Goal: Task Accomplishment & Management: Manage account settings

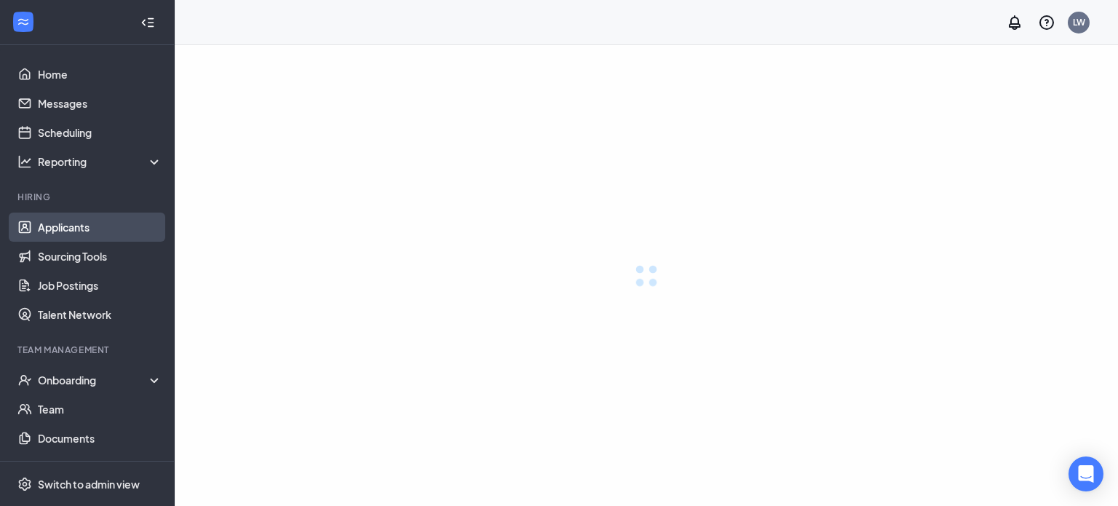
click at [58, 230] on link "Applicants" at bounding box center [100, 226] width 124 height 29
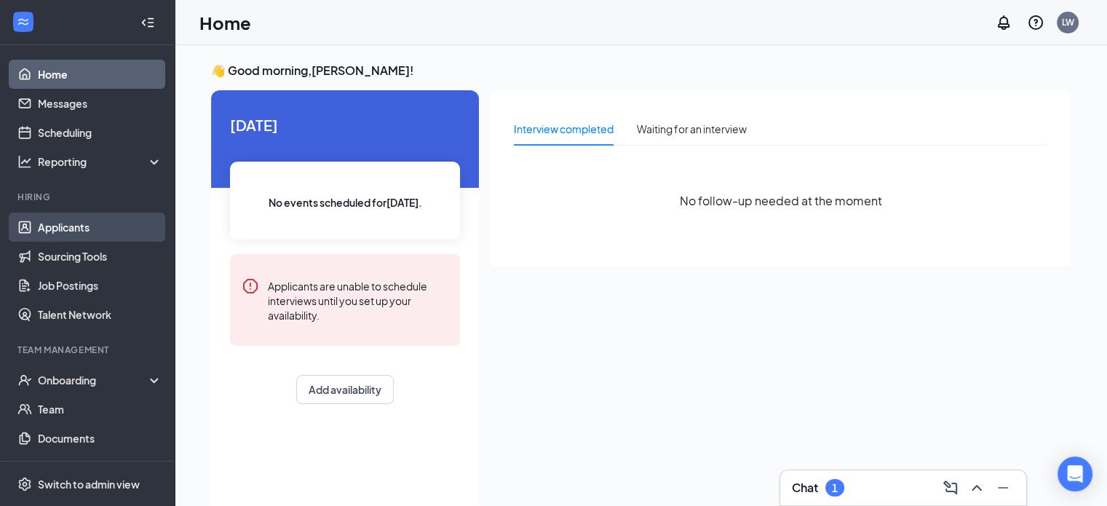
click at [83, 223] on link "Applicants" at bounding box center [100, 226] width 124 height 29
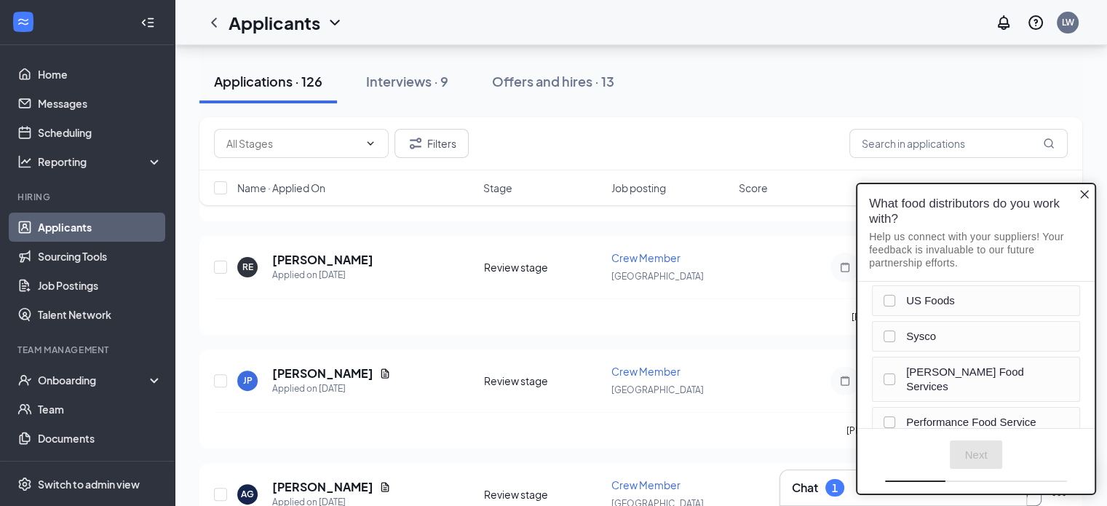
click at [1088, 194] on icon "Close button" at bounding box center [1084, 194] width 12 height 12
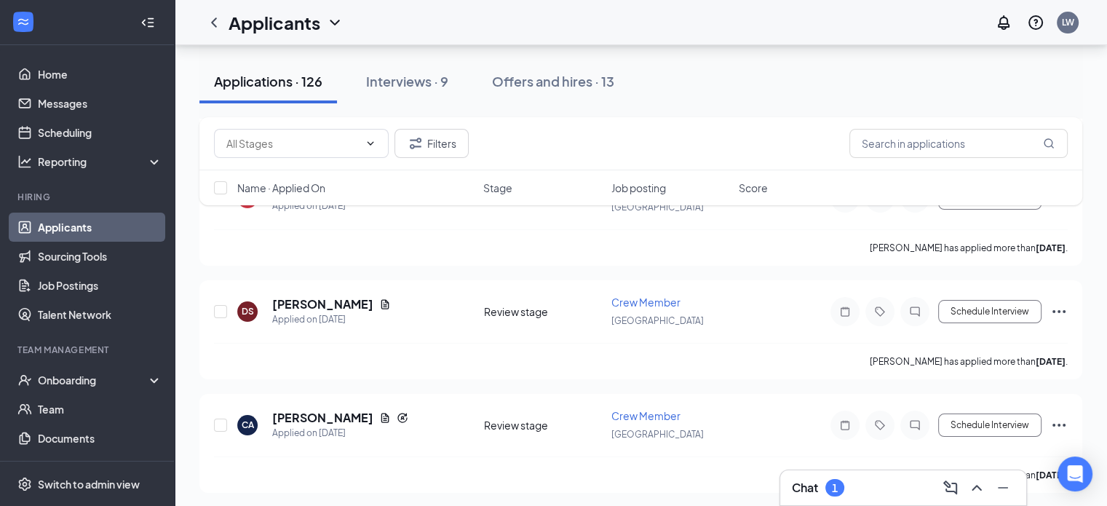
scroll to position [6555, 0]
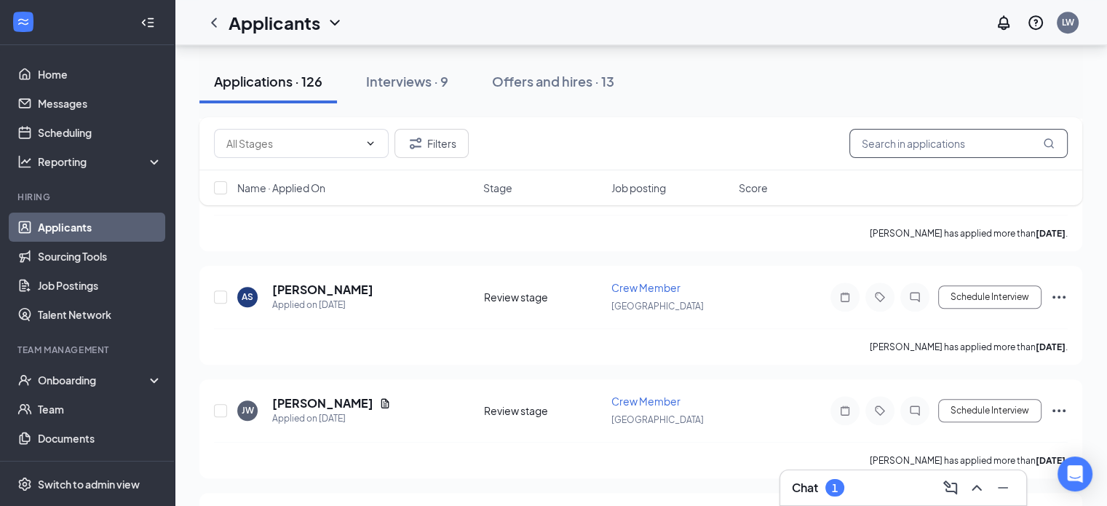
click at [912, 143] on input "text" at bounding box center [958, 143] width 218 height 29
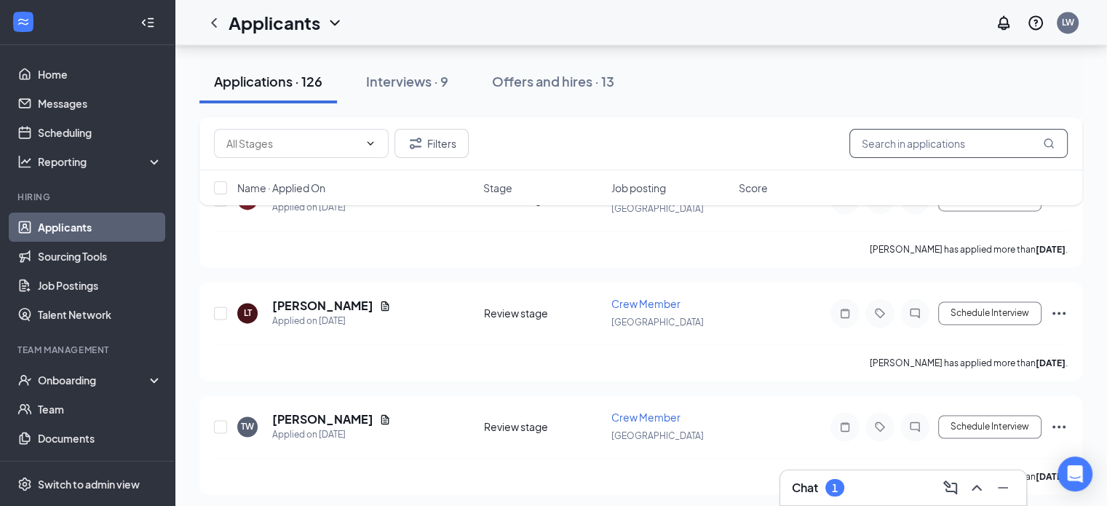
click at [906, 140] on input "text" at bounding box center [958, 143] width 218 height 29
type input "elder"
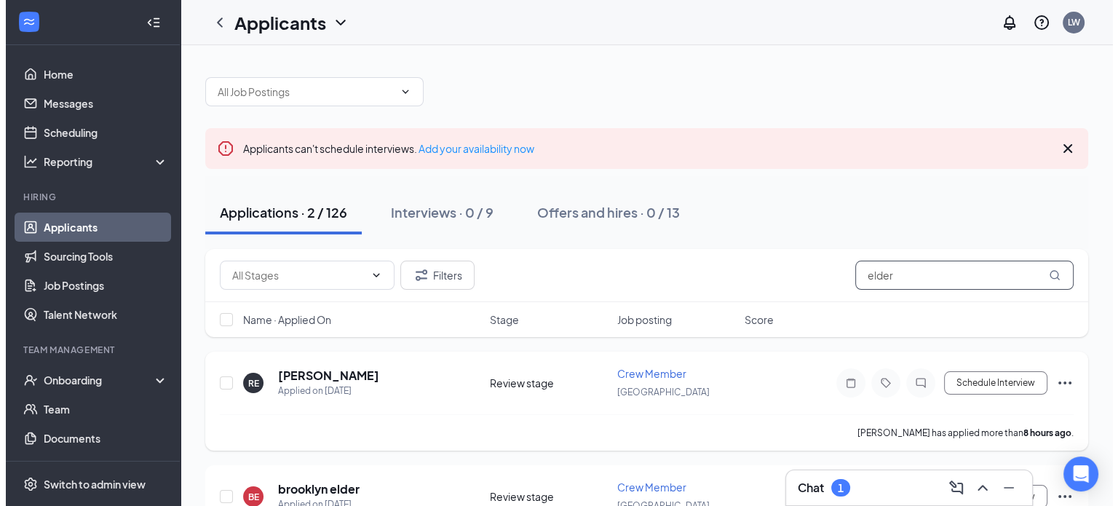
scroll to position [72, 0]
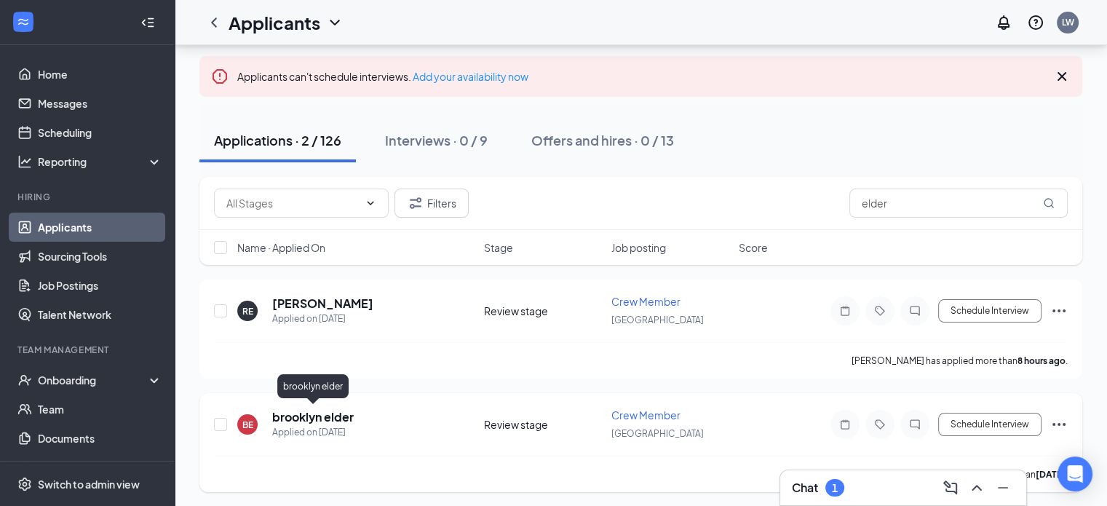
click at [301, 418] on h5 "brooklyn elder" at bounding box center [312, 417] width 81 height 16
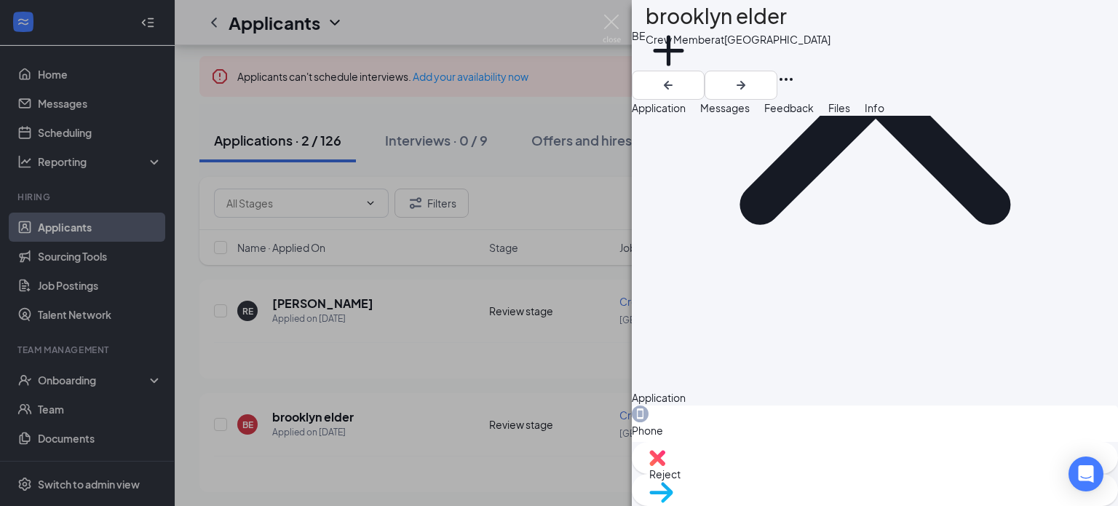
scroll to position [219, 0]
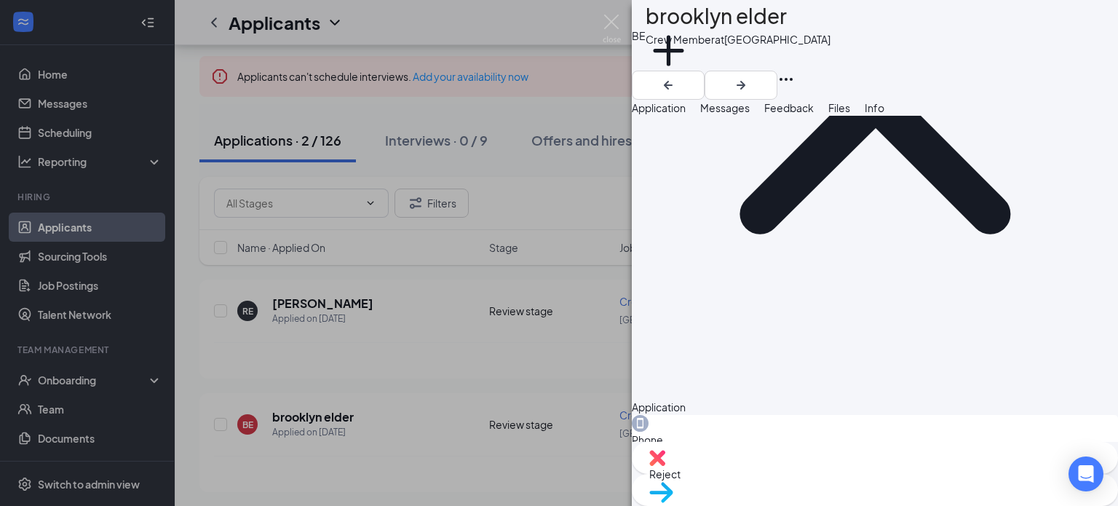
click at [897, 477] on div "Move to stage" at bounding box center [875, 490] width 486 height 32
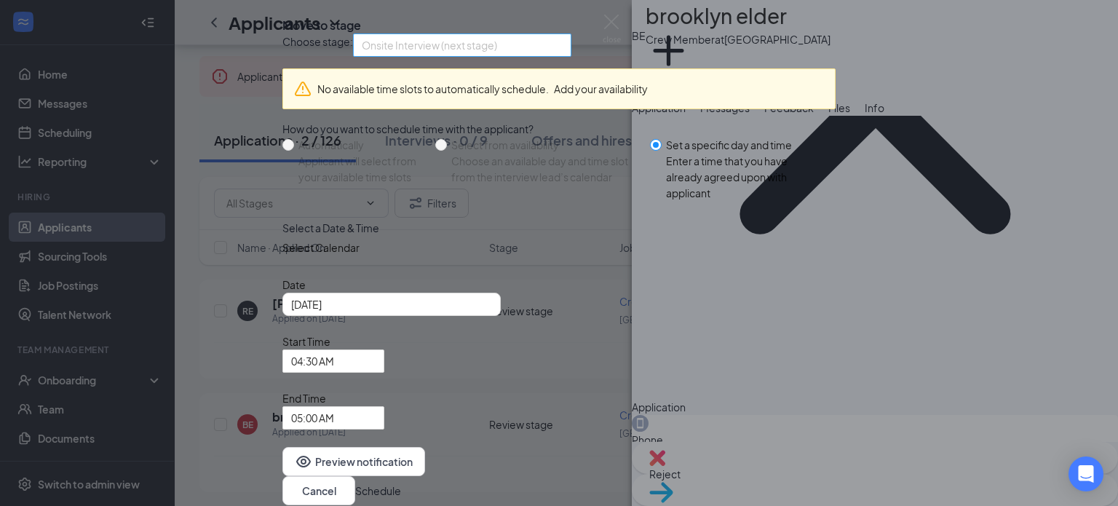
click at [562, 56] on span "Onsite Interview (next stage)" at bounding box center [462, 45] width 201 height 22
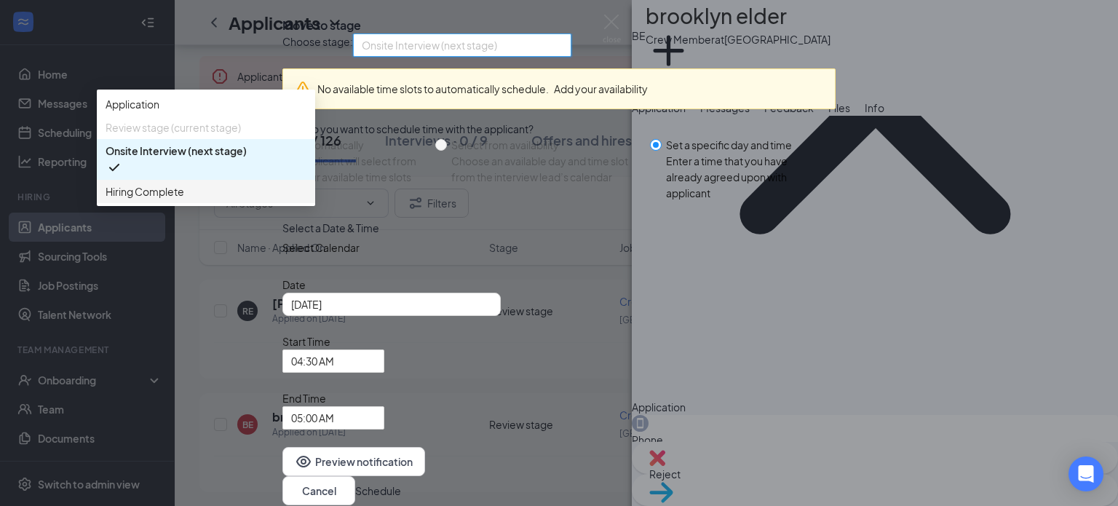
click at [306, 199] on span "Hiring Complete" at bounding box center [205, 191] width 201 height 16
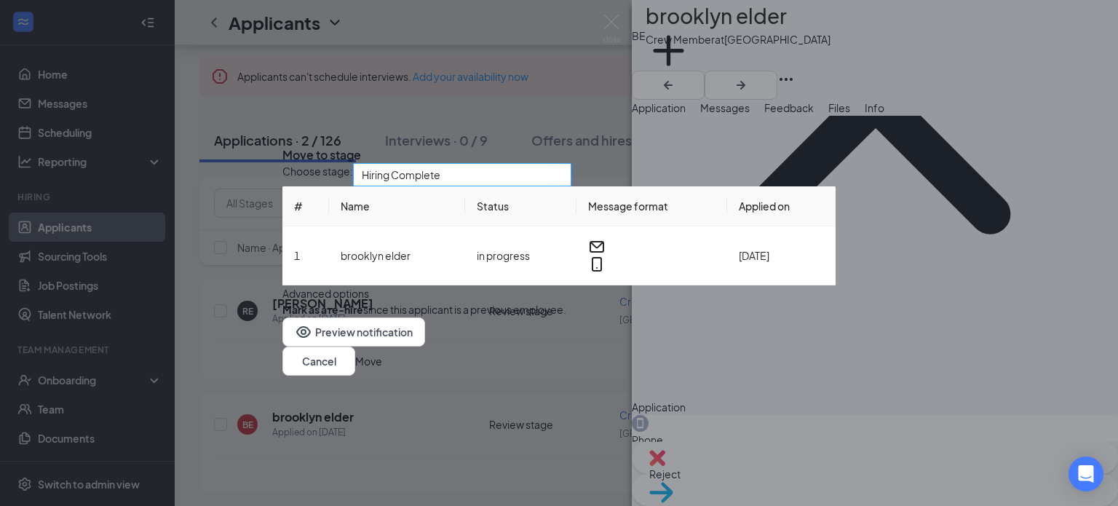
click at [382, 369] on button "Move" at bounding box center [368, 361] width 27 height 16
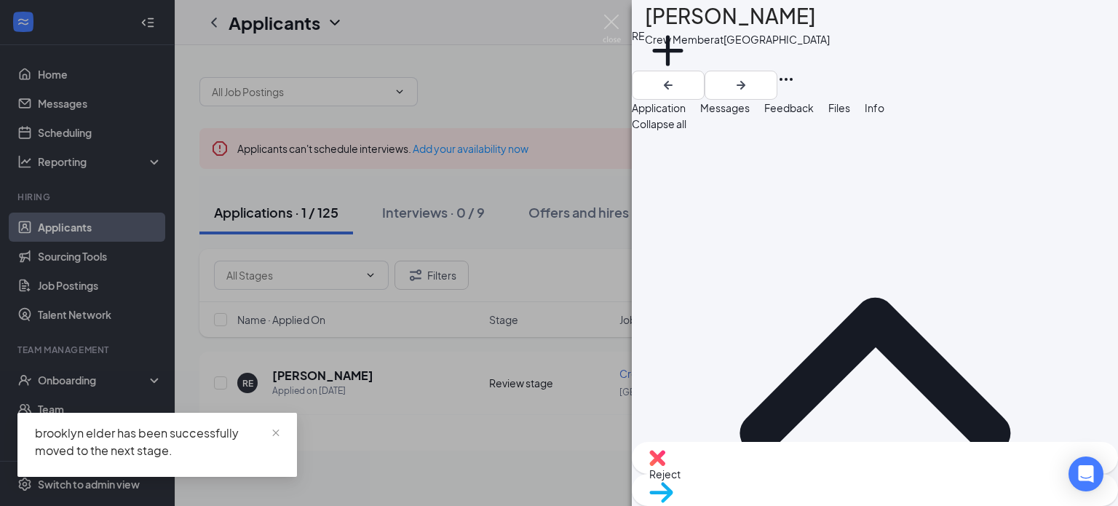
click at [65, 376] on div "RE [PERSON_NAME] Crew Member at [GEOGRAPHIC_DATA] Add a tag Application Message…" at bounding box center [559, 253] width 1118 height 506
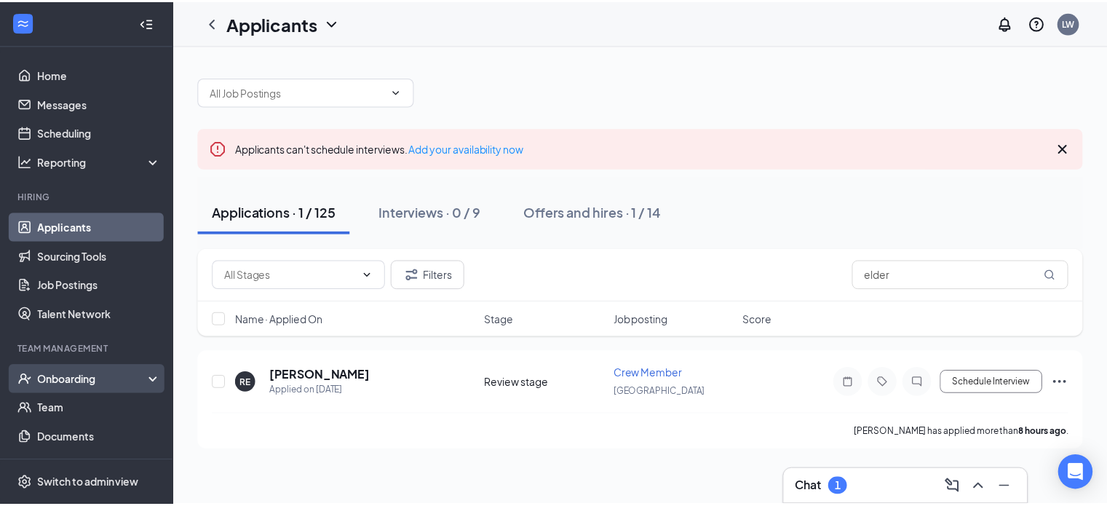
scroll to position [92, 0]
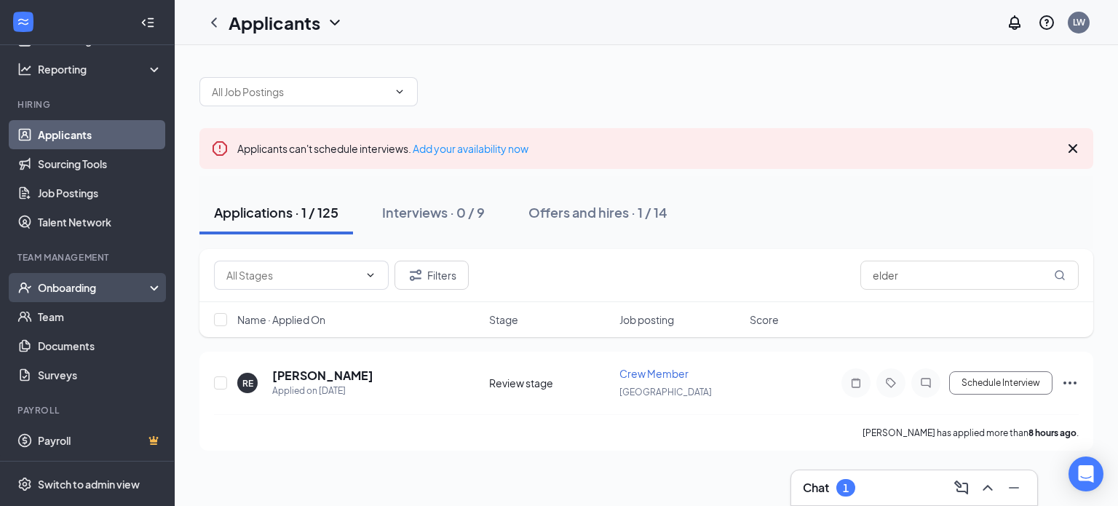
click at [84, 297] on div "Onboarding" at bounding box center [87, 287] width 175 height 29
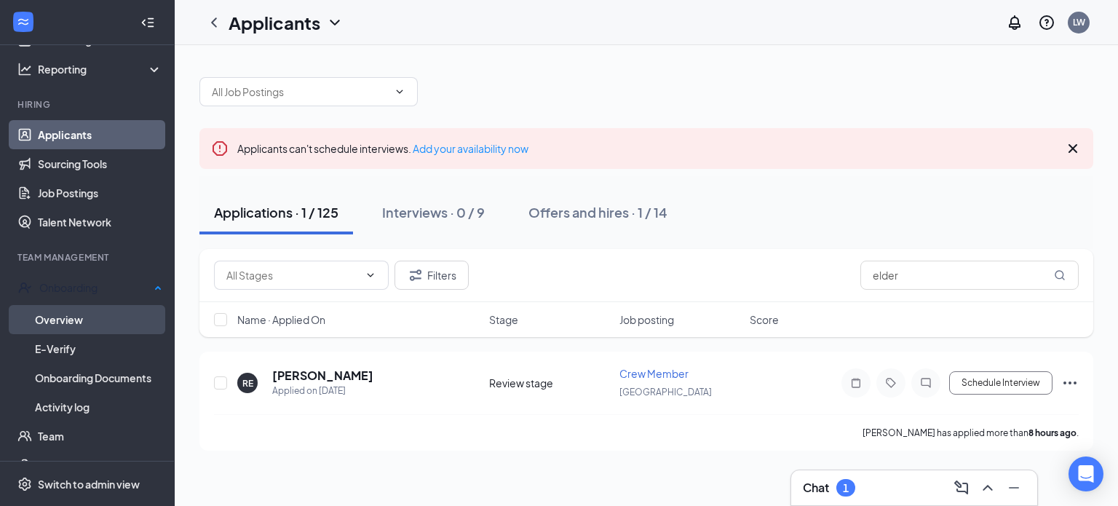
click at [55, 319] on link "Overview" at bounding box center [98, 319] width 127 height 29
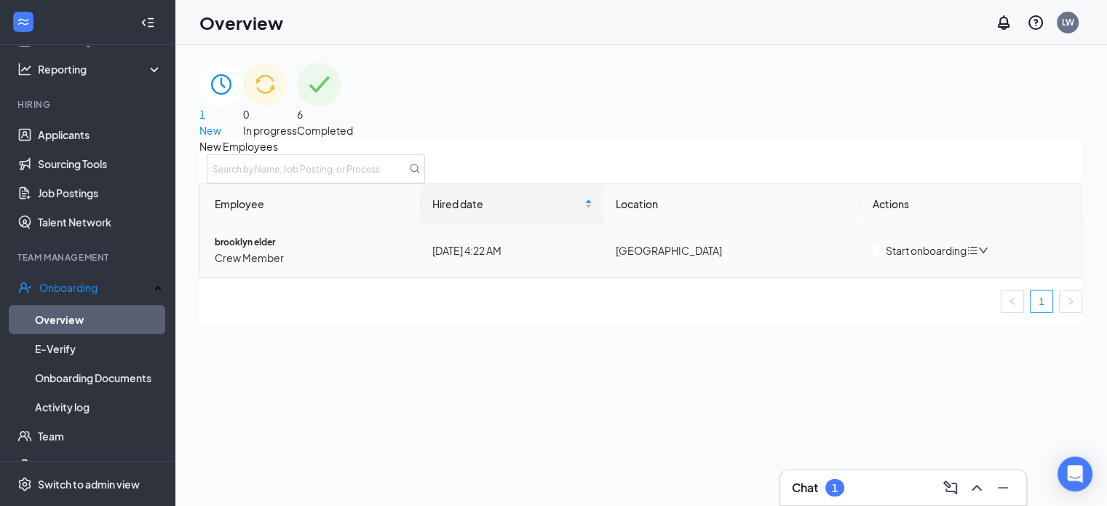
click at [928, 258] on div "Start onboarding" at bounding box center [919, 250] width 94 height 16
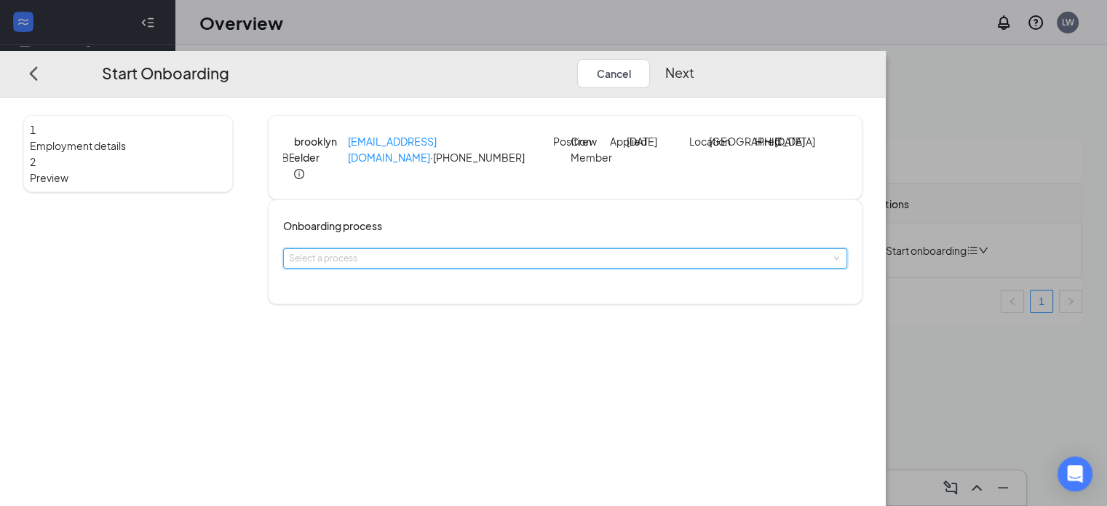
click at [581, 268] on div "Select a process" at bounding box center [565, 258] width 564 height 20
click at [521, 316] on li "General Onboarding Process" at bounding box center [469, 324] width 239 height 24
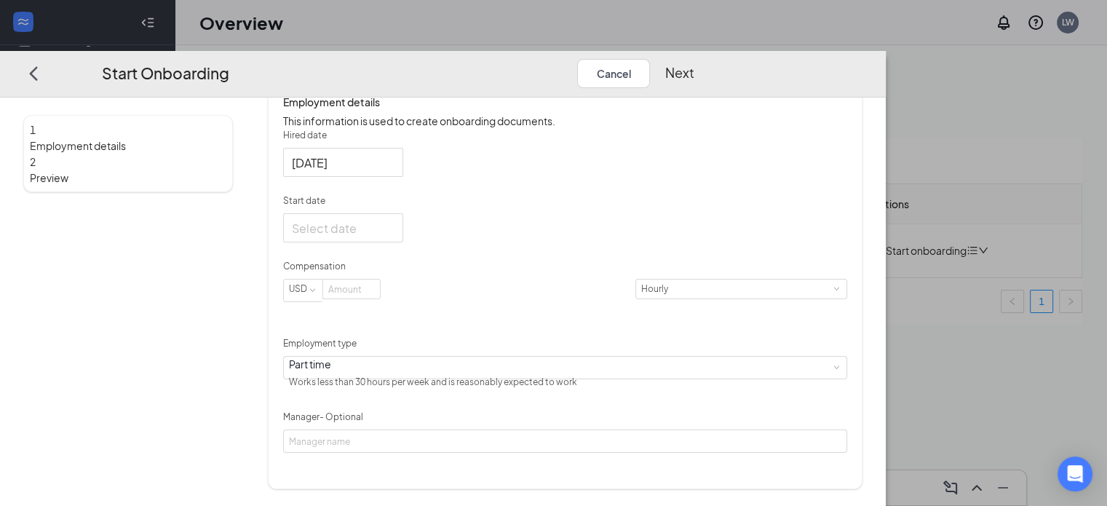
scroll to position [262, 0]
click at [394, 236] on div at bounding box center [343, 227] width 103 height 18
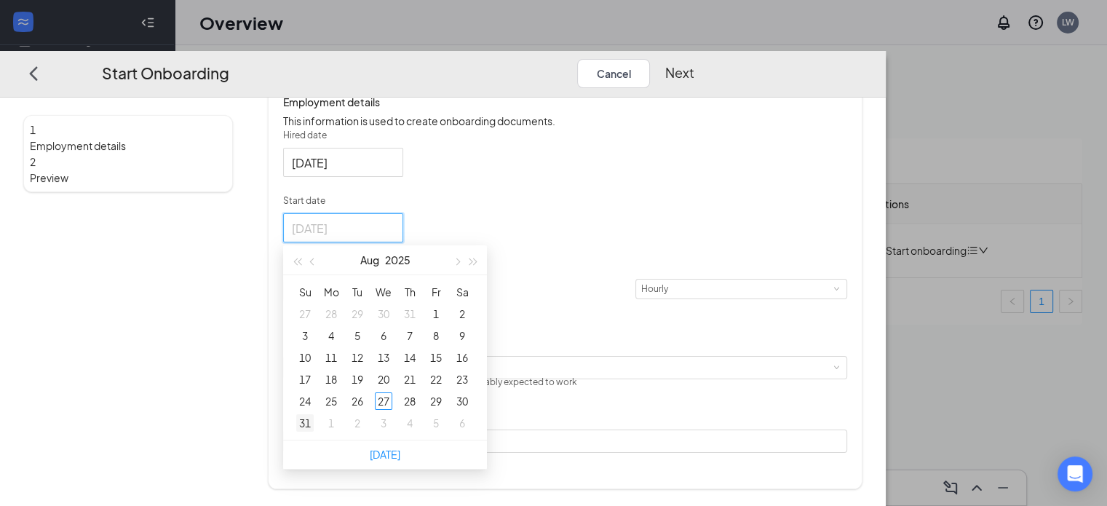
type input "[DATE]"
click at [314, 431] on div "31" at bounding box center [304, 422] width 17 height 17
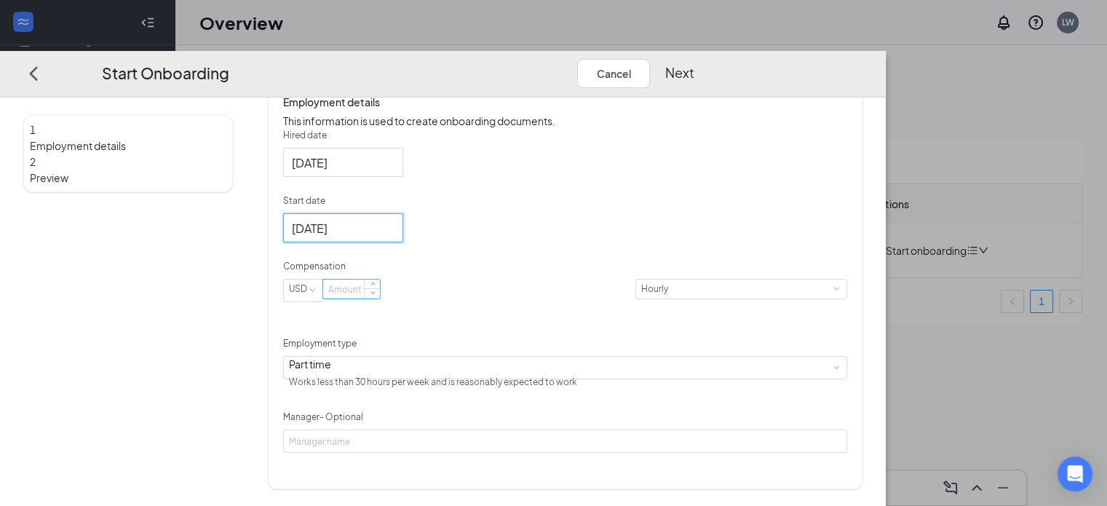
click at [380, 298] on input at bounding box center [351, 288] width 57 height 19
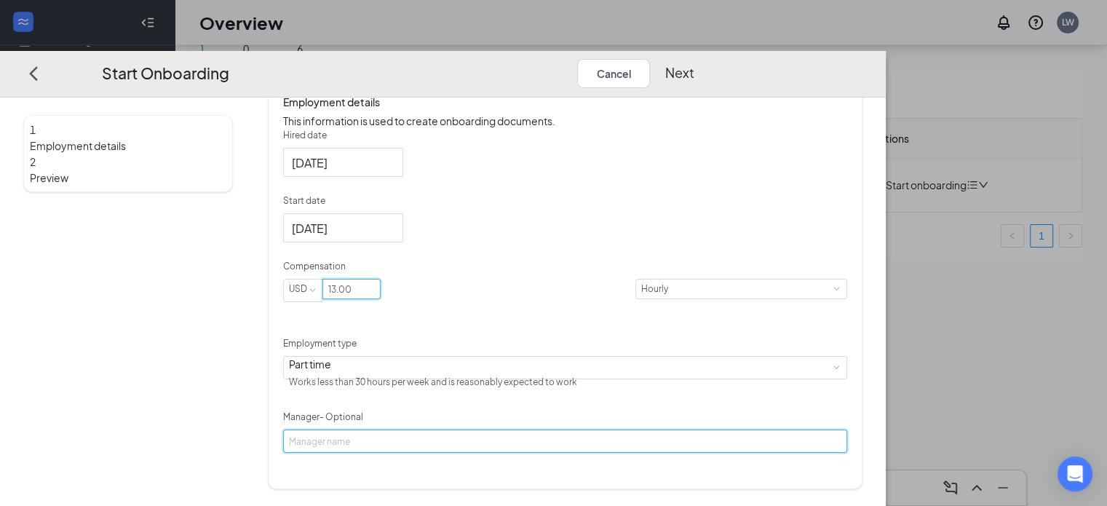
type input "13"
click at [435, 453] on input "Manager - Optional" at bounding box center [565, 440] width 564 height 23
type input "[PERSON_NAME]"
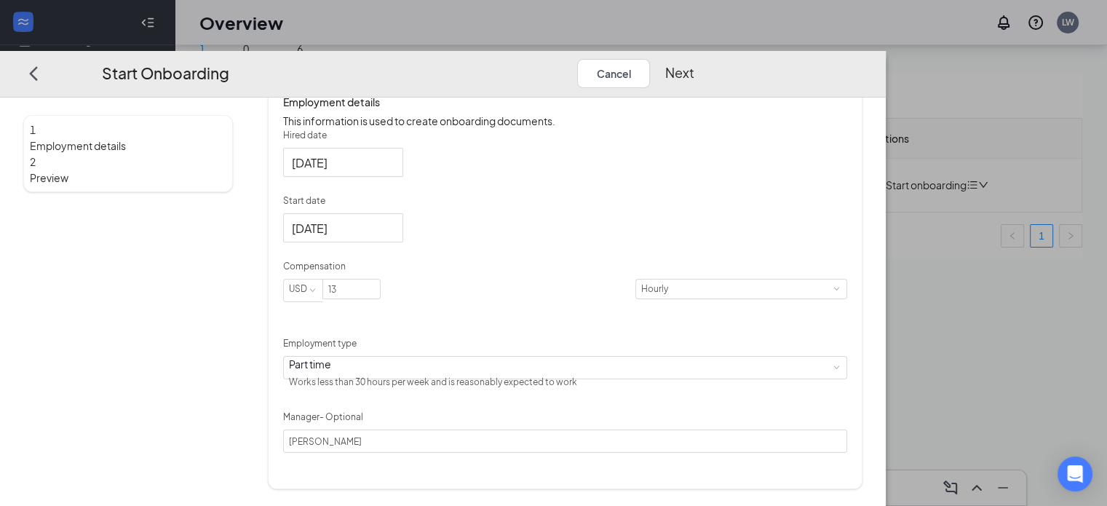
drag, startPoint x: 1030, startPoint y: 43, endPoint x: 955, endPoint y: 110, distance: 101.0
click at [693, 58] on button "Next" at bounding box center [678, 72] width 29 height 29
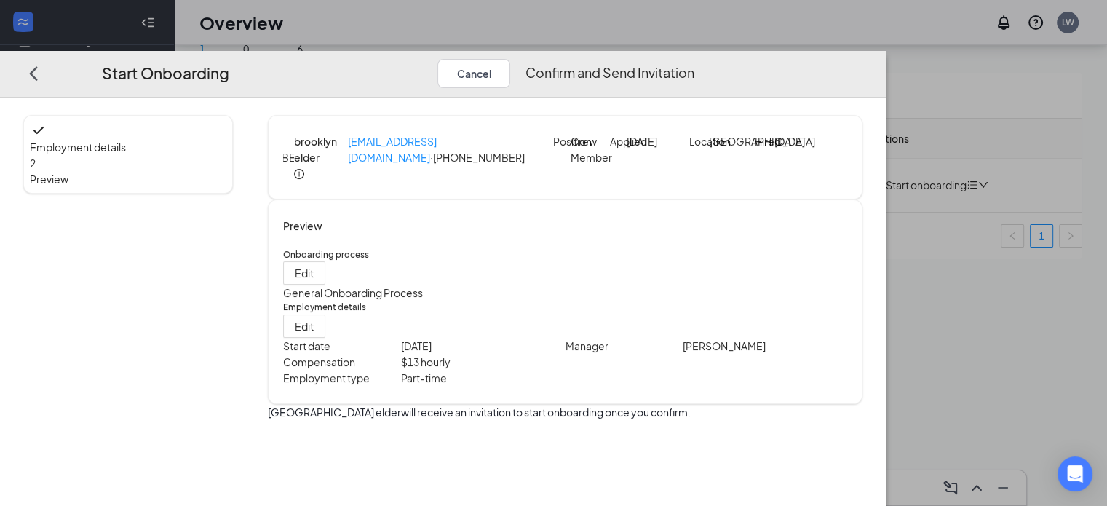
scroll to position [0, 0]
click at [693, 58] on button "Confirm and Send Invitation" at bounding box center [609, 72] width 169 height 29
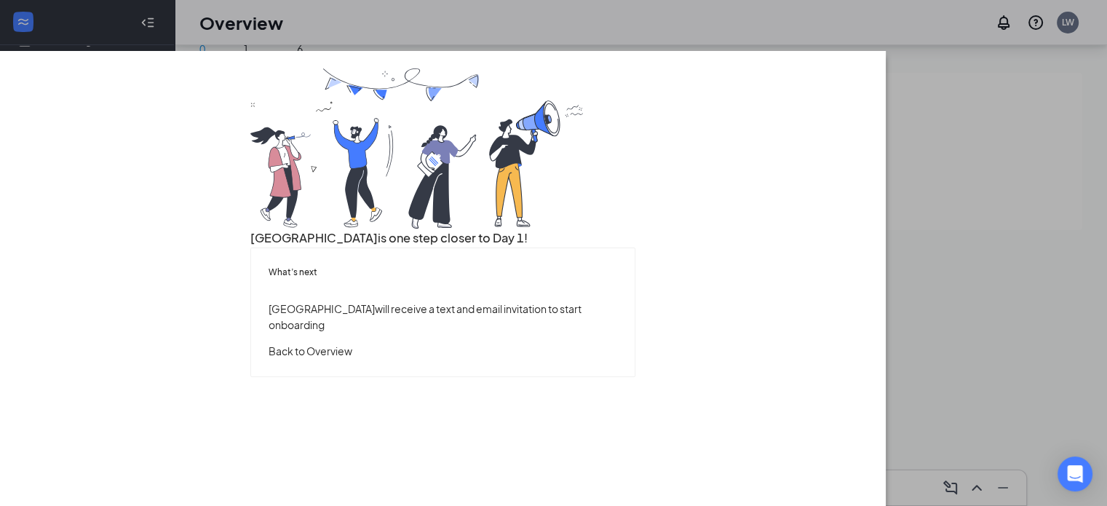
scroll to position [38, 0]
